Goal: Task Accomplishment & Management: Complete application form

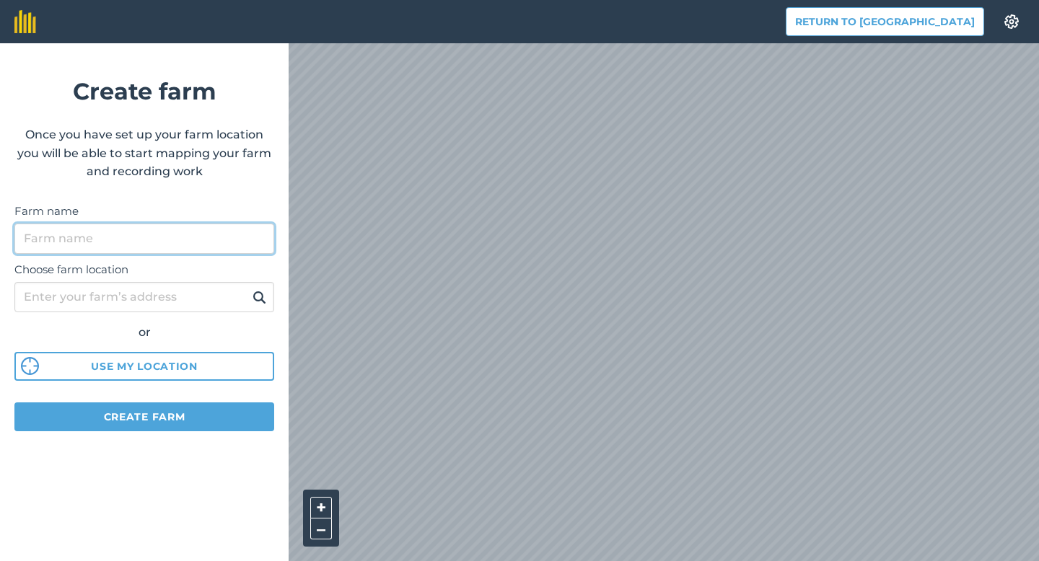
click at [71, 237] on input "Farm name" at bounding box center [144, 239] width 260 height 30
type input "Sitio [GEOGRAPHIC_DATA]"
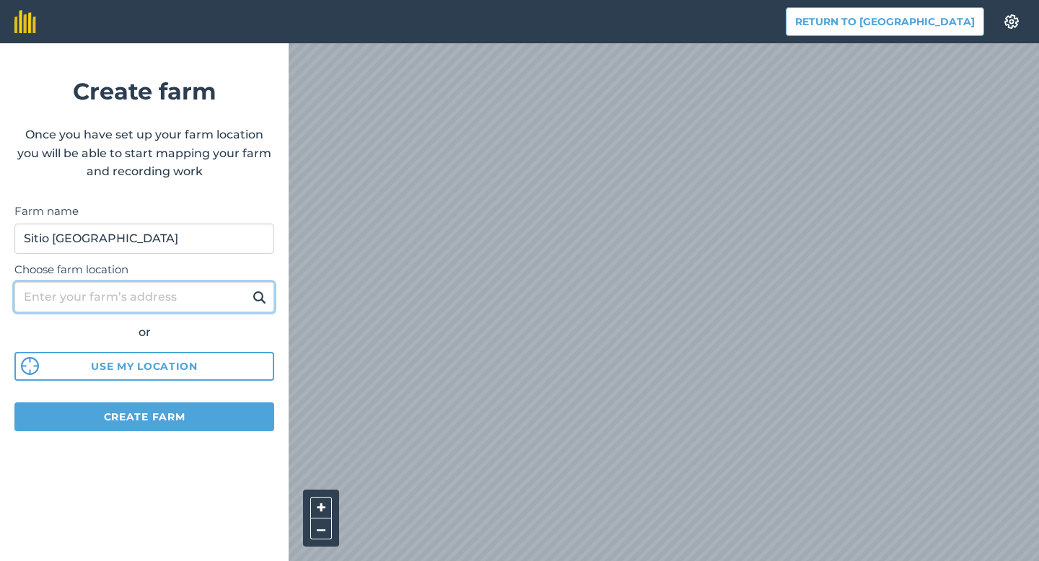
click at [48, 297] on input "Choose farm location" at bounding box center [144, 297] width 260 height 30
type input "monte real parana [GEOGRAPHIC_DATA]"
click at [265, 295] on img at bounding box center [259, 297] width 14 height 17
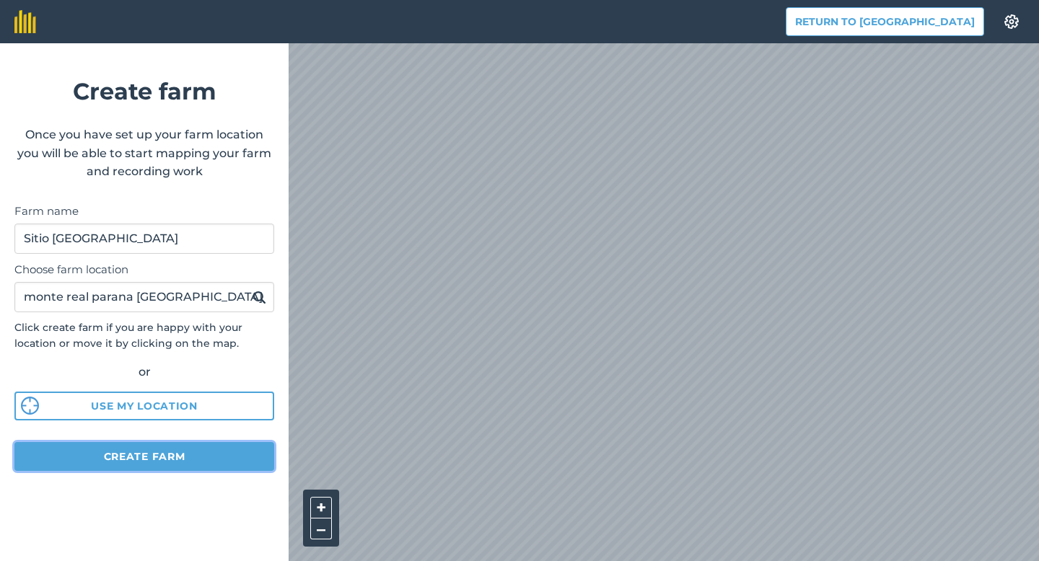
click at [166, 454] on button "Create farm" at bounding box center [144, 456] width 260 height 29
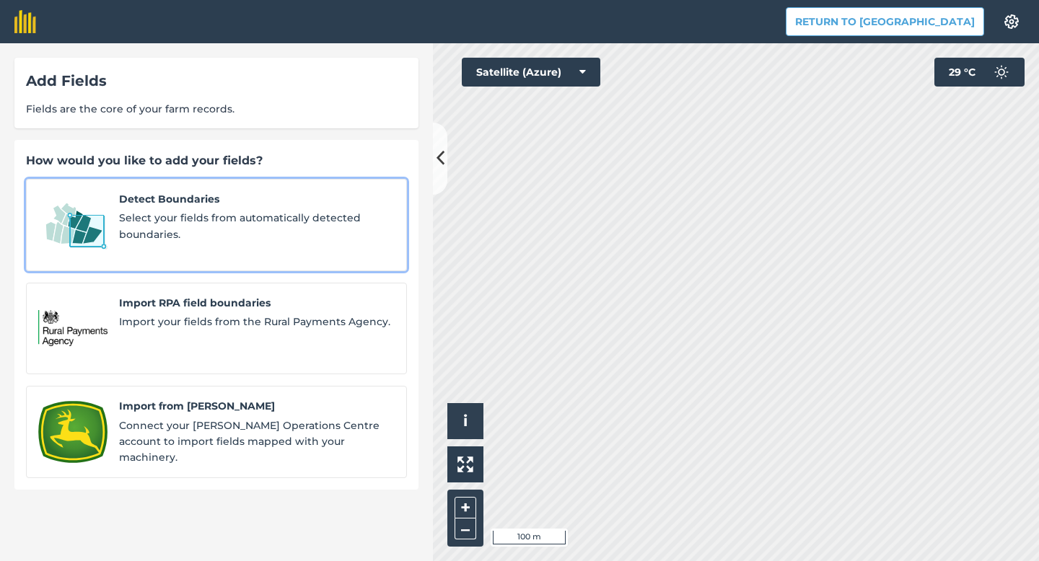
click at [219, 224] on span "Select your fields from automatically detected boundaries." at bounding box center [257, 226] width 276 height 32
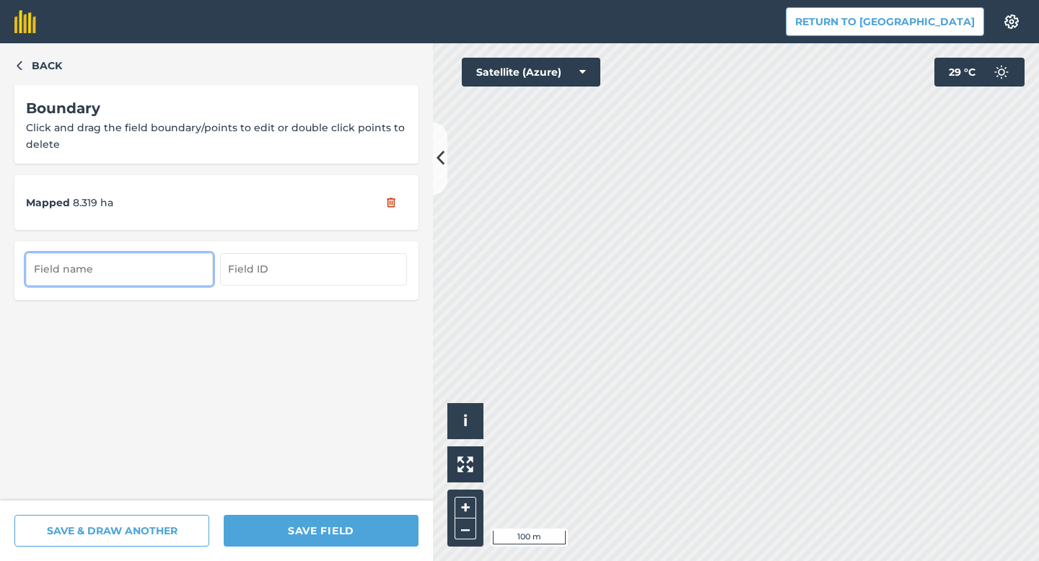
click at [85, 270] on input "text" at bounding box center [119, 269] width 187 height 32
type input "Sitio [GEOGRAPHIC_DATA]"
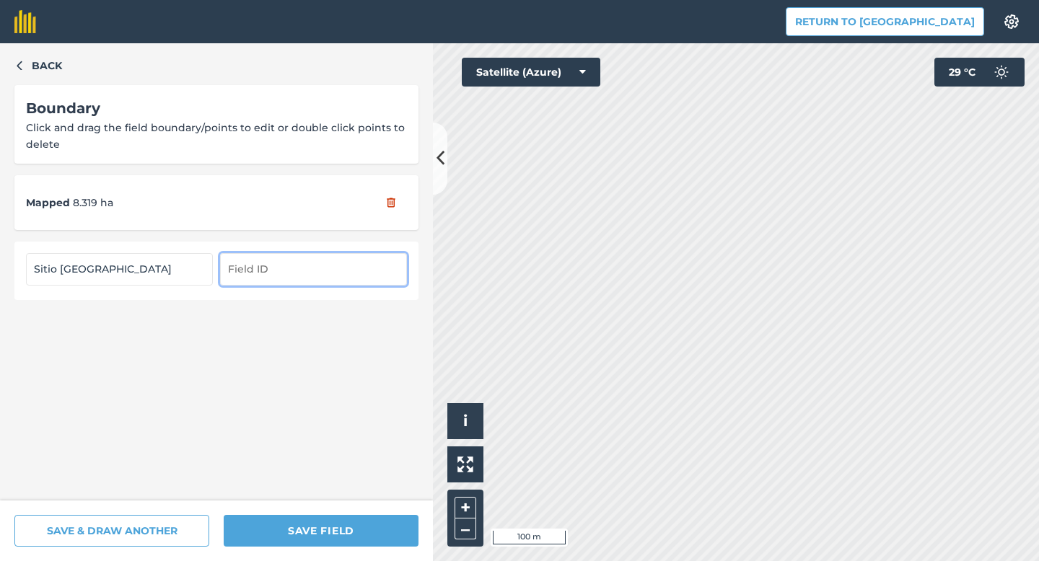
click at [280, 277] on input "text" at bounding box center [313, 269] width 187 height 32
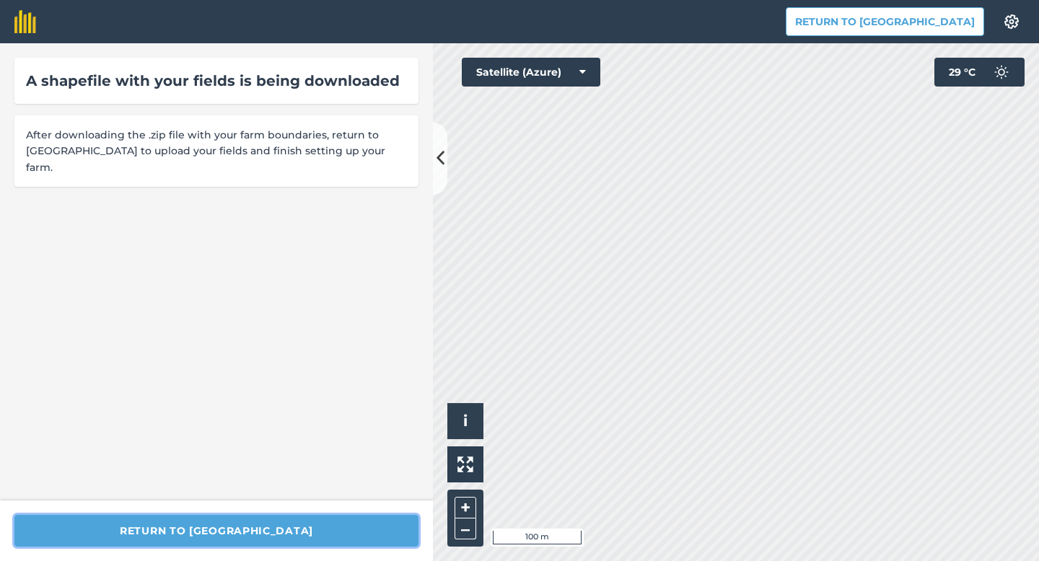
click at [234, 530] on button "Return to [GEOGRAPHIC_DATA]" at bounding box center [216, 531] width 404 height 32
click at [216, 535] on button "Return to [GEOGRAPHIC_DATA]" at bounding box center [216, 531] width 404 height 32
click at [894, 20] on button "Return to [GEOGRAPHIC_DATA]" at bounding box center [884, 21] width 198 height 29
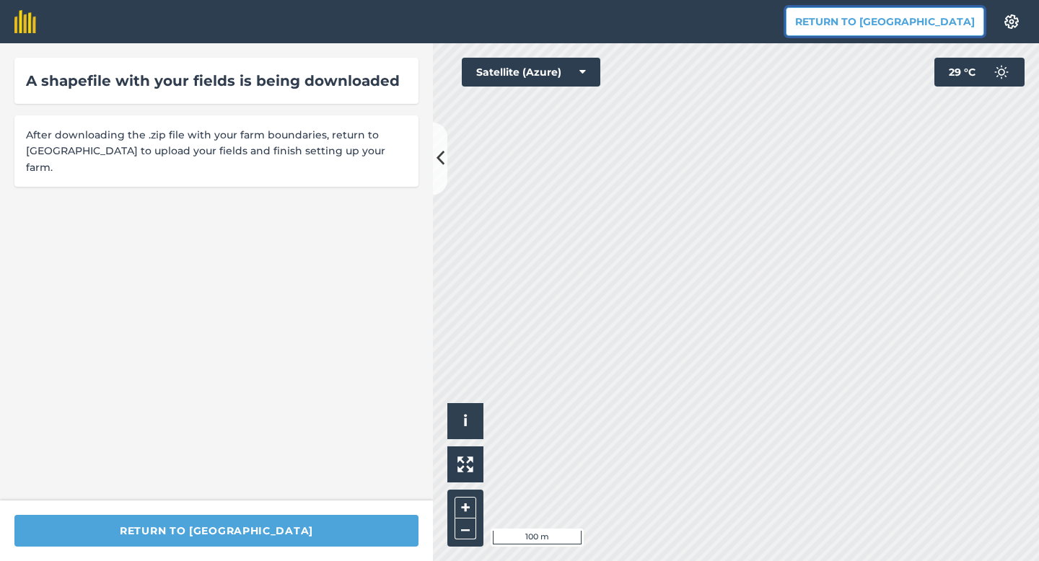
click at [921, 27] on button "Return to [GEOGRAPHIC_DATA]" at bounding box center [884, 21] width 198 height 29
click at [589, 74] on button "Satellite (Azure)" at bounding box center [531, 72] width 138 height 29
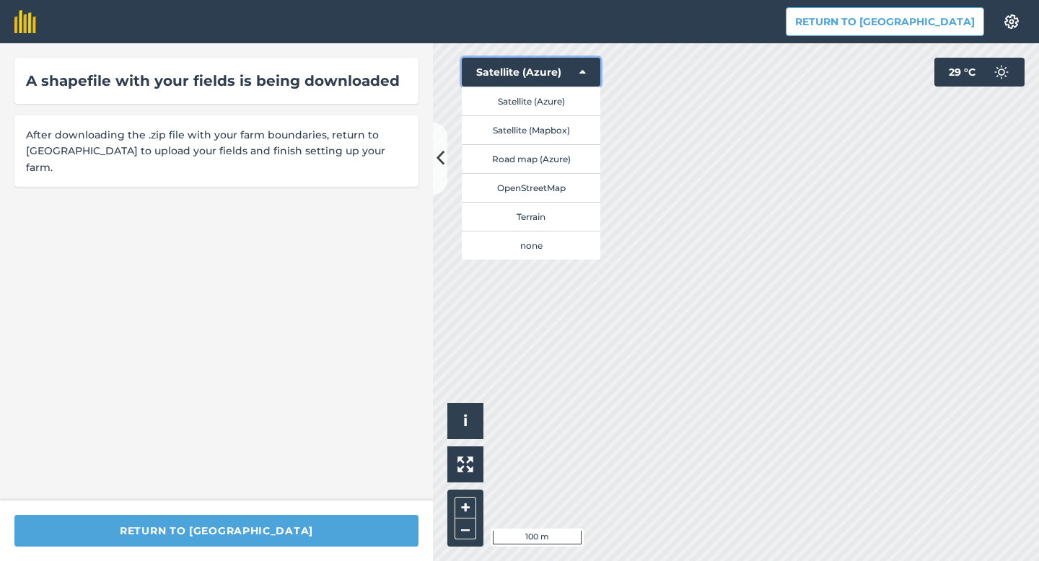
click at [589, 74] on button "Satellite (Azure)" at bounding box center [531, 72] width 138 height 29
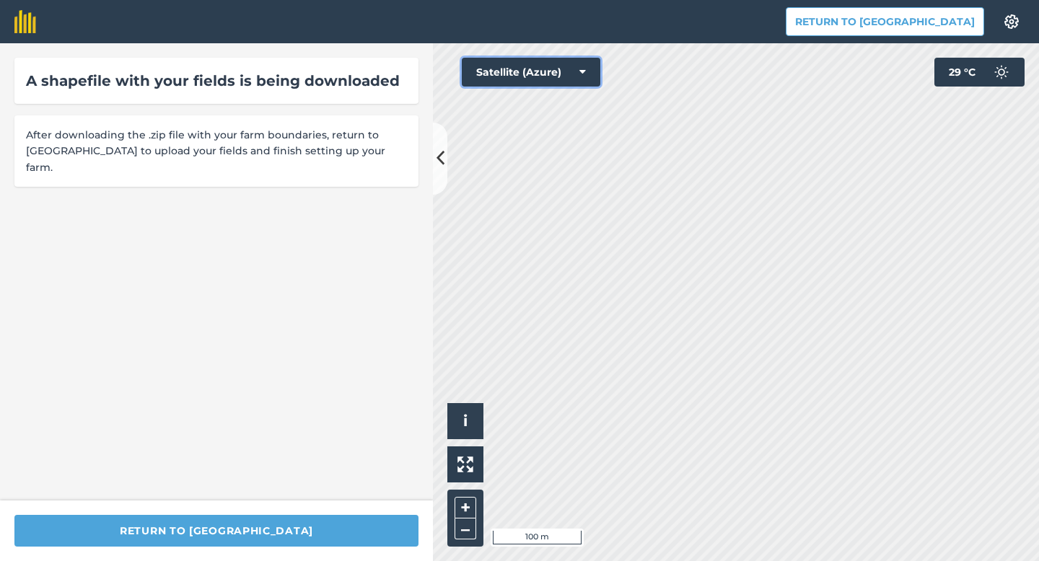
click at [589, 74] on button "Satellite (Azure)" at bounding box center [531, 72] width 138 height 29
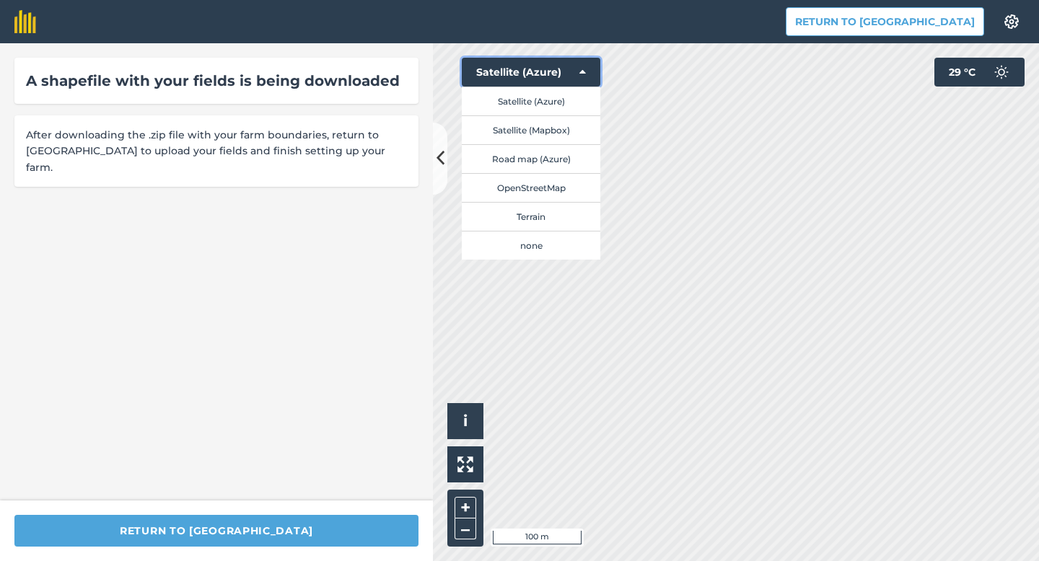
click at [589, 74] on button "Satellite (Azure)" at bounding box center [531, 72] width 138 height 29
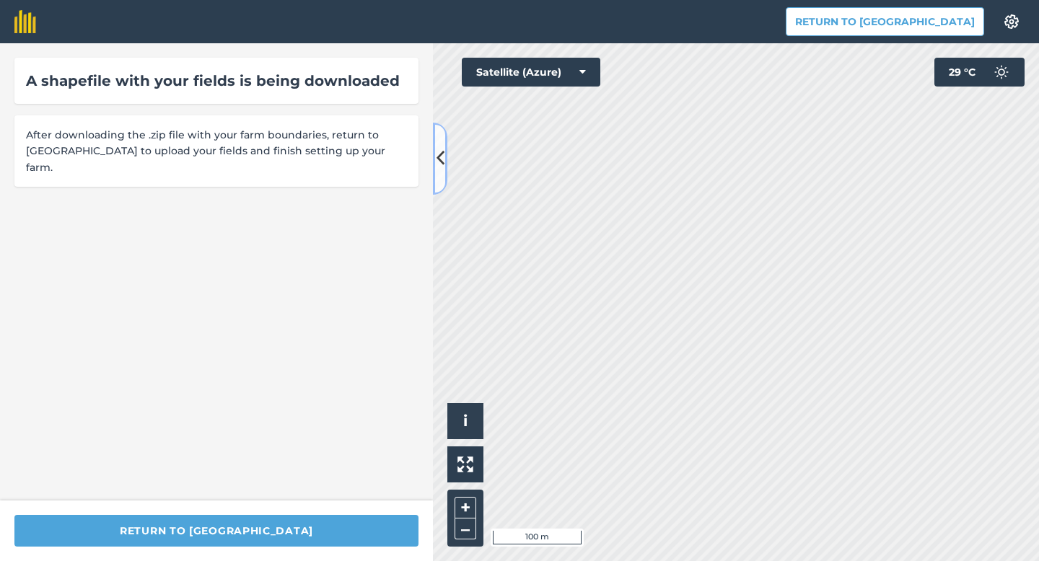
click at [444, 158] on button at bounding box center [440, 159] width 14 height 72
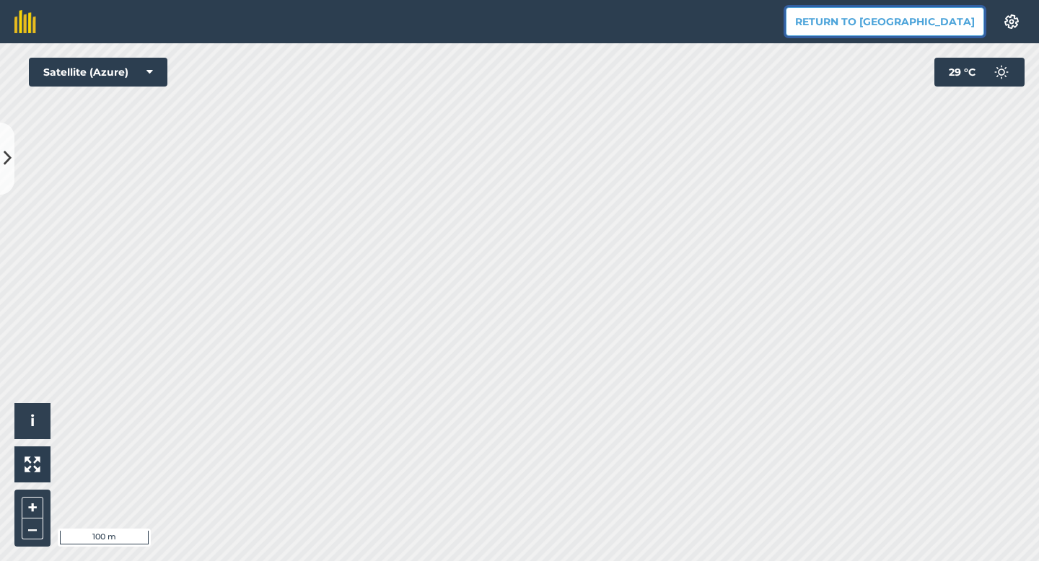
click at [901, 29] on button "Return to [GEOGRAPHIC_DATA]" at bounding box center [884, 21] width 198 height 29
click at [901, 26] on button "Return to [GEOGRAPHIC_DATA]" at bounding box center [884, 21] width 198 height 29
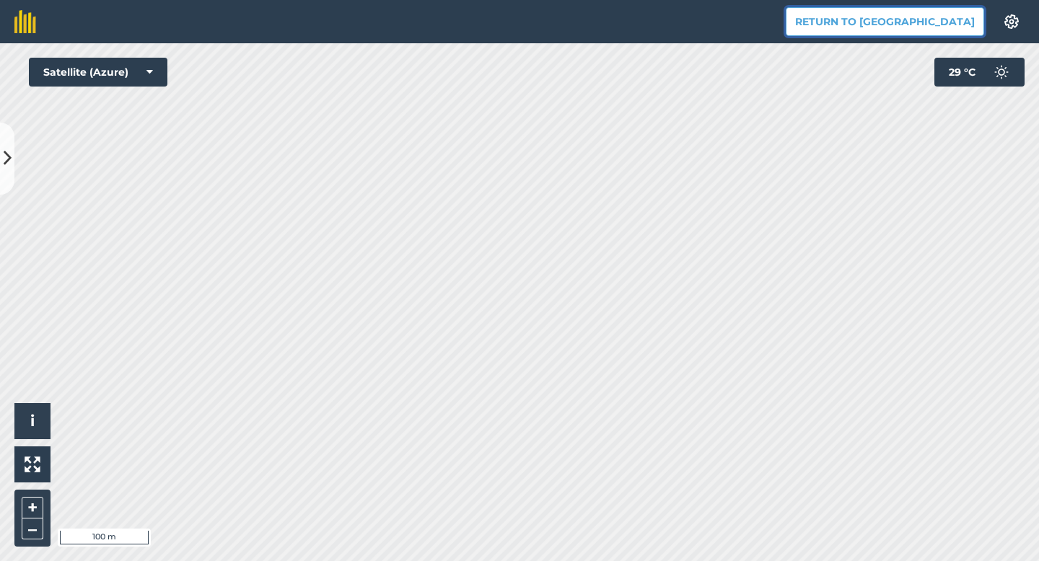
click at [901, 26] on button "Return to [GEOGRAPHIC_DATA]" at bounding box center [884, 21] width 198 height 29
click at [900, 25] on button "Return to [GEOGRAPHIC_DATA]" at bounding box center [884, 21] width 198 height 29
click at [1013, 23] on img at bounding box center [1011, 21] width 17 height 14
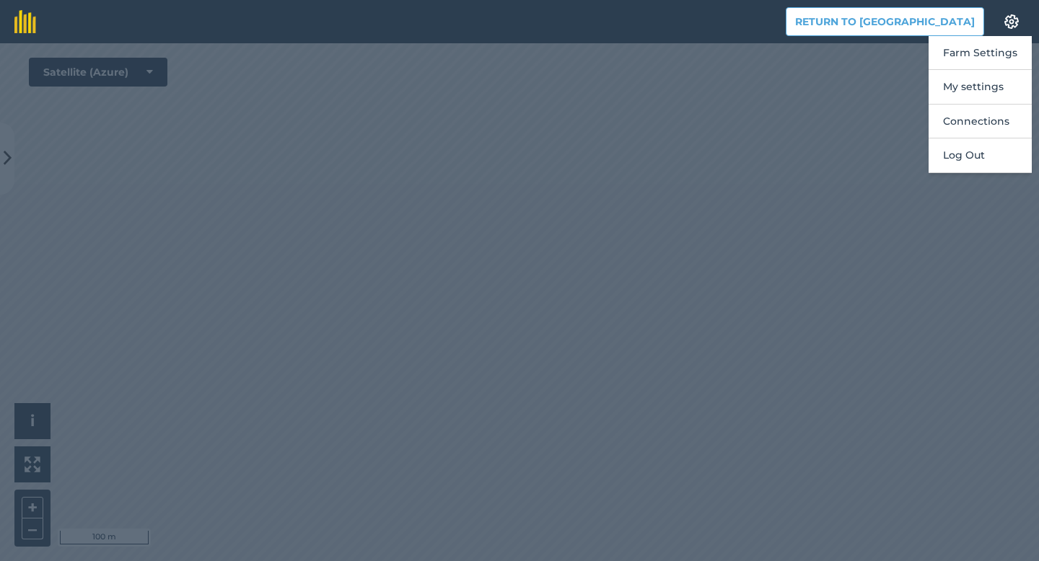
click at [816, 145] on div at bounding box center [519, 302] width 1039 height 518
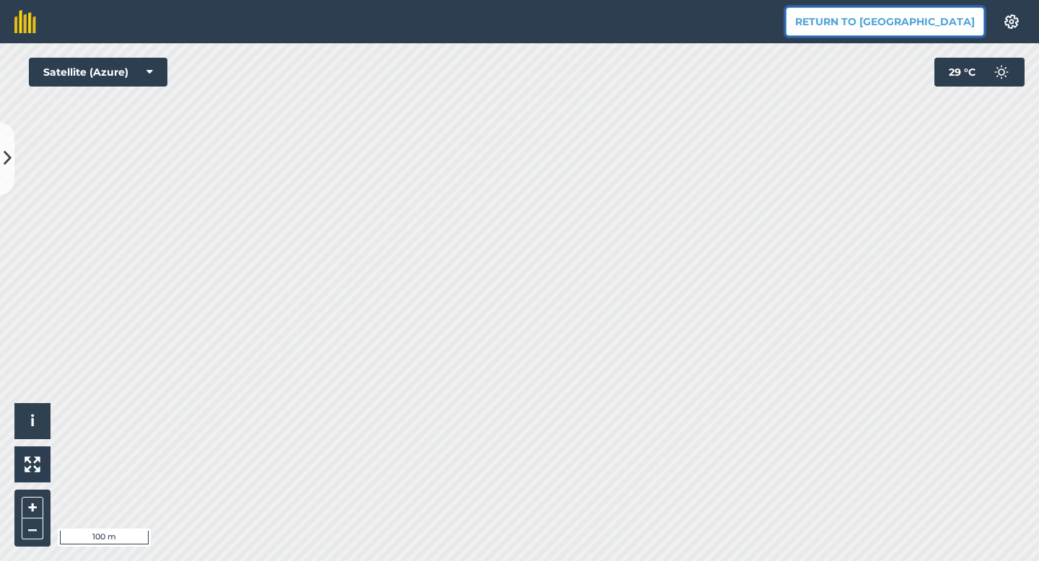
click at [937, 24] on button "Return to [GEOGRAPHIC_DATA]" at bounding box center [884, 21] width 198 height 29
click at [1015, 23] on img at bounding box center [1011, 21] width 17 height 14
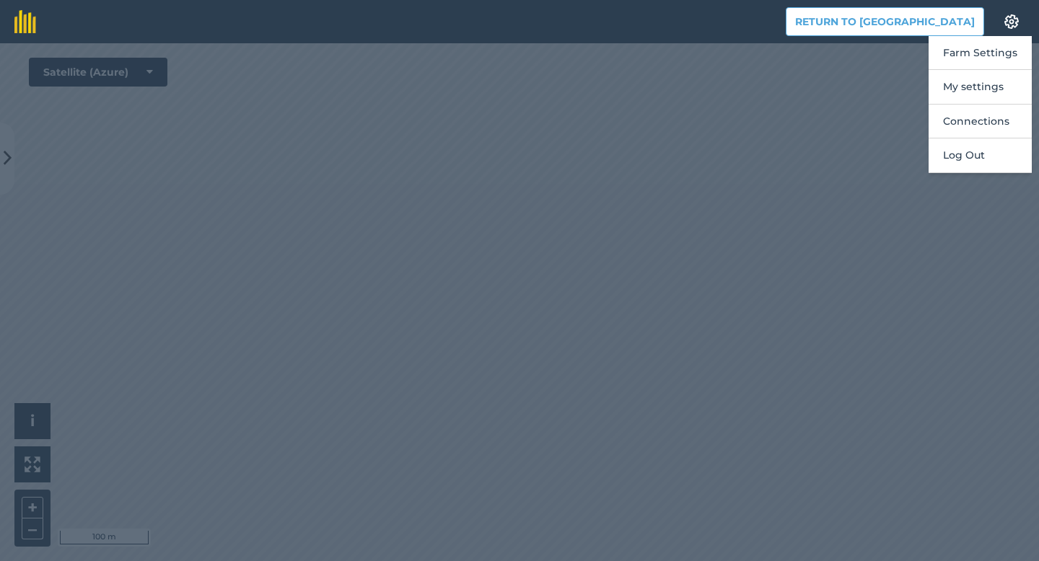
click at [820, 96] on div at bounding box center [519, 302] width 1039 height 518
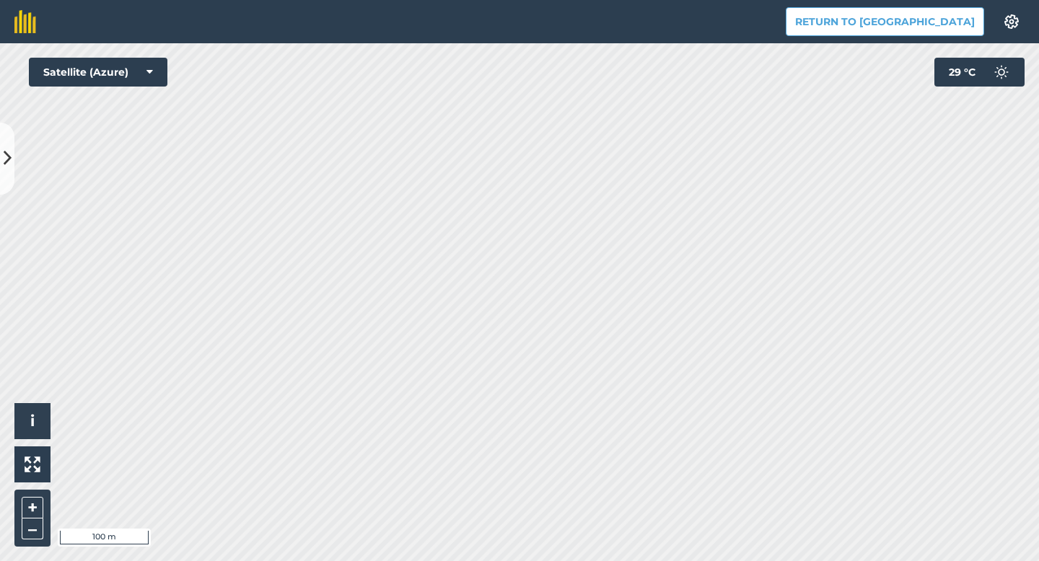
click at [152, 9] on header "Return to Agreena Settings" at bounding box center [519, 21] width 1039 height 43
